Goal: Navigation & Orientation: Find specific page/section

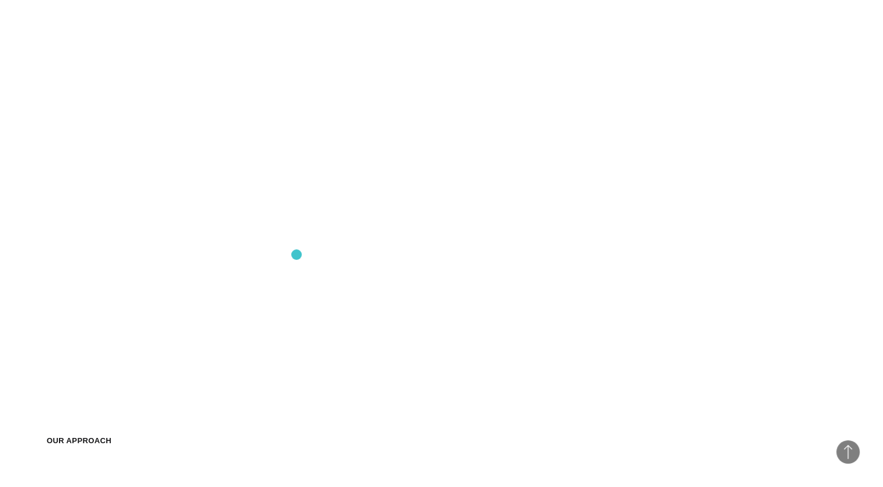
scroll to position [934, 0]
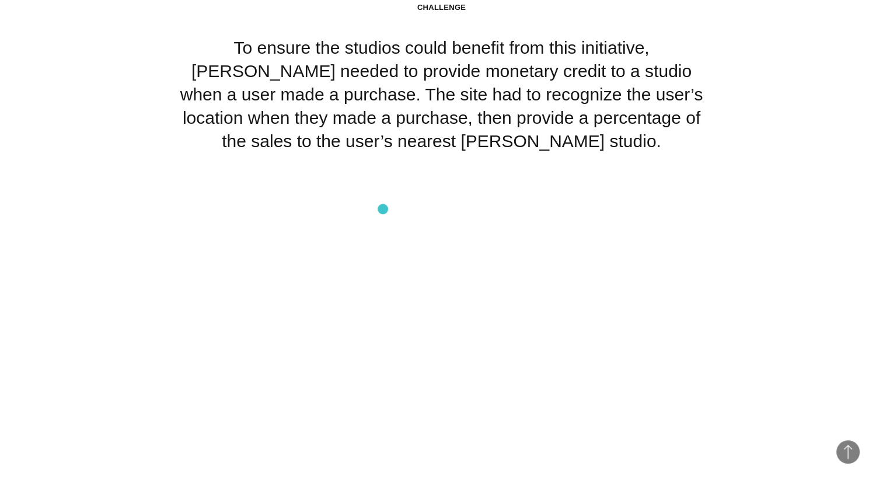
scroll to position [2335, 0]
